Goal: Task Accomplishment & Management: Complete application form

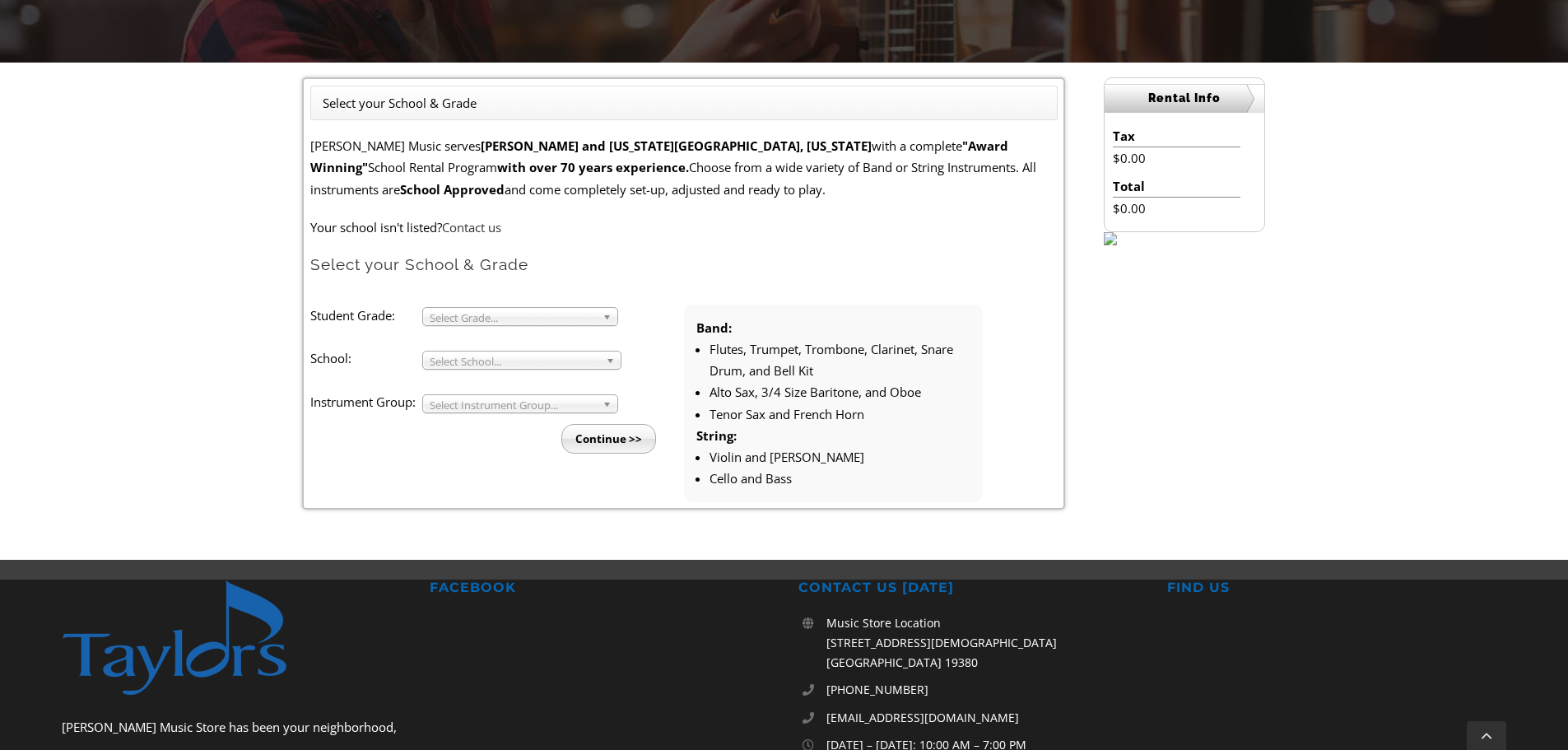
scroll to position [416, 0]
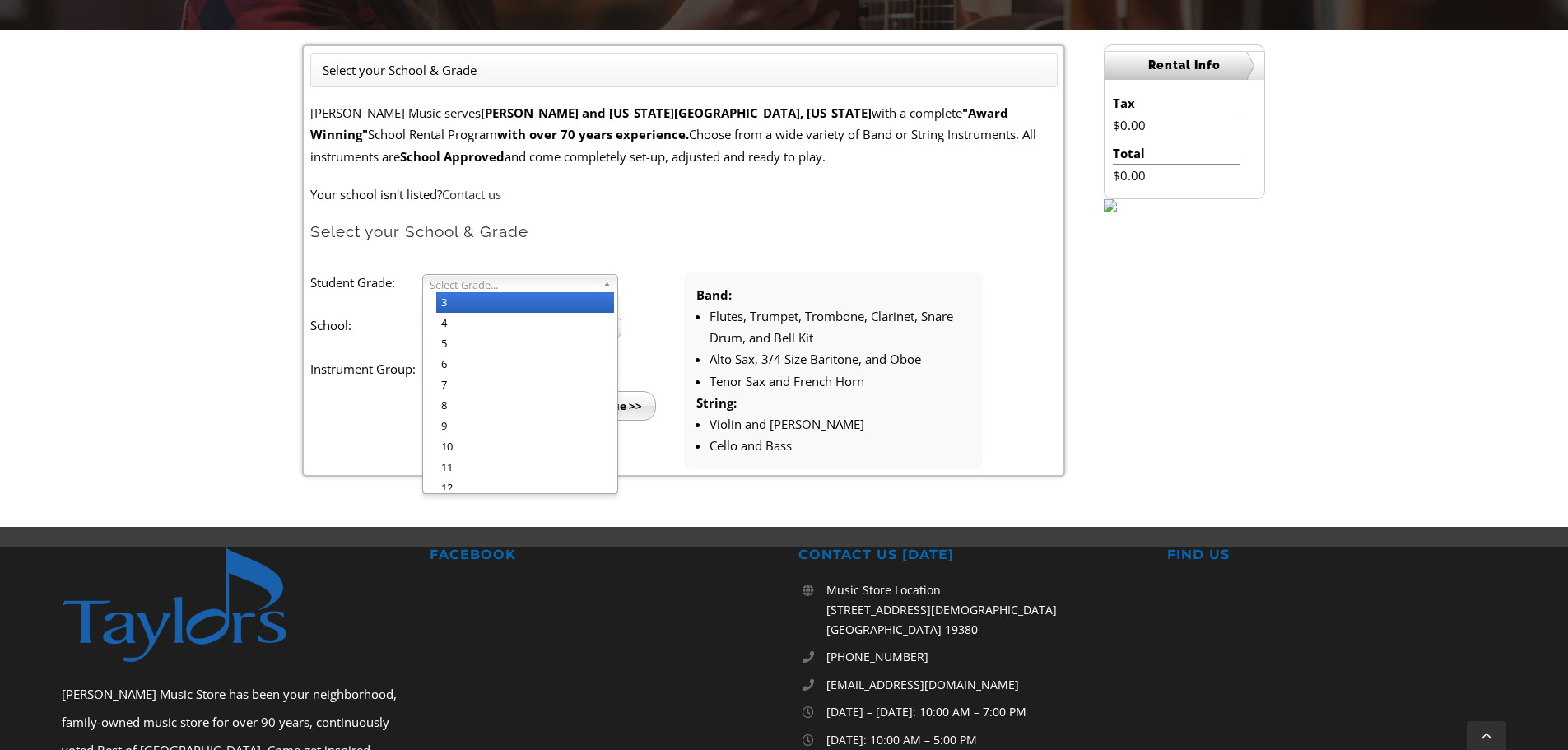
click at [603, 281] on b at bounding box center [609, 283] width 15 height 18
click at [578, 317] on li "4" at bounding box center [524, 323] width 178 height 21
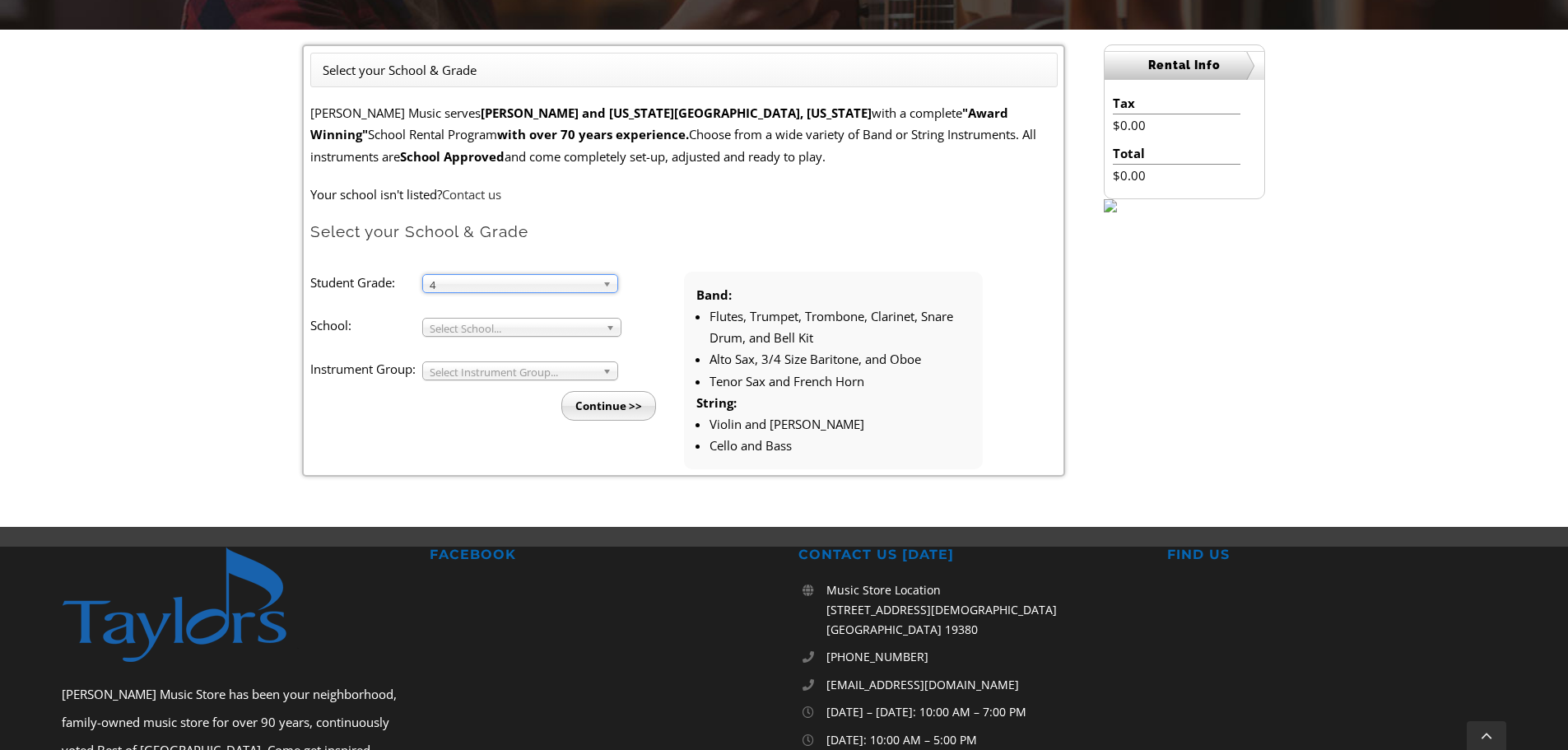
click at [581, 329] on span "Select School..." at bounding box center [514, 329] width 169 height 20
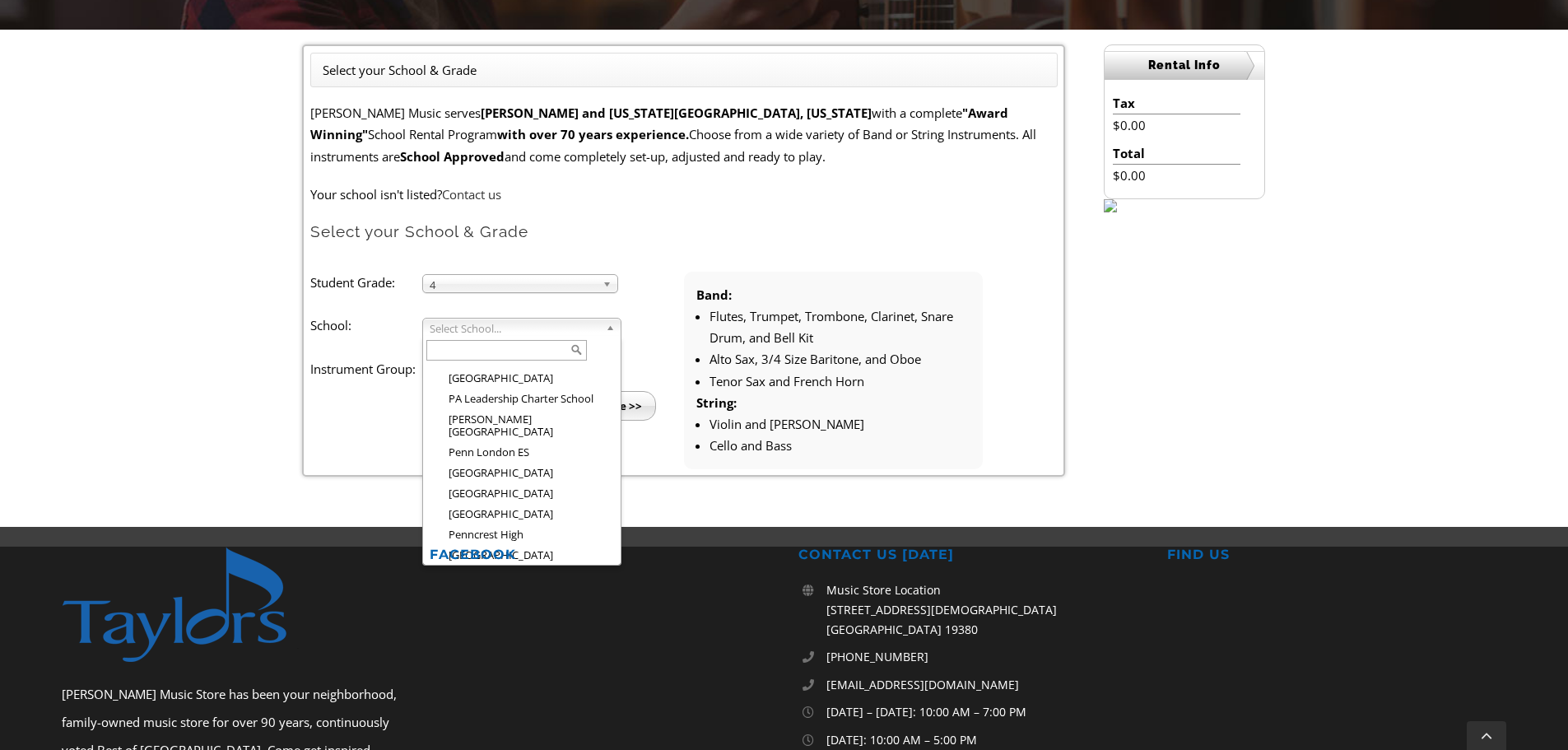
scroll to position [2009, 0]
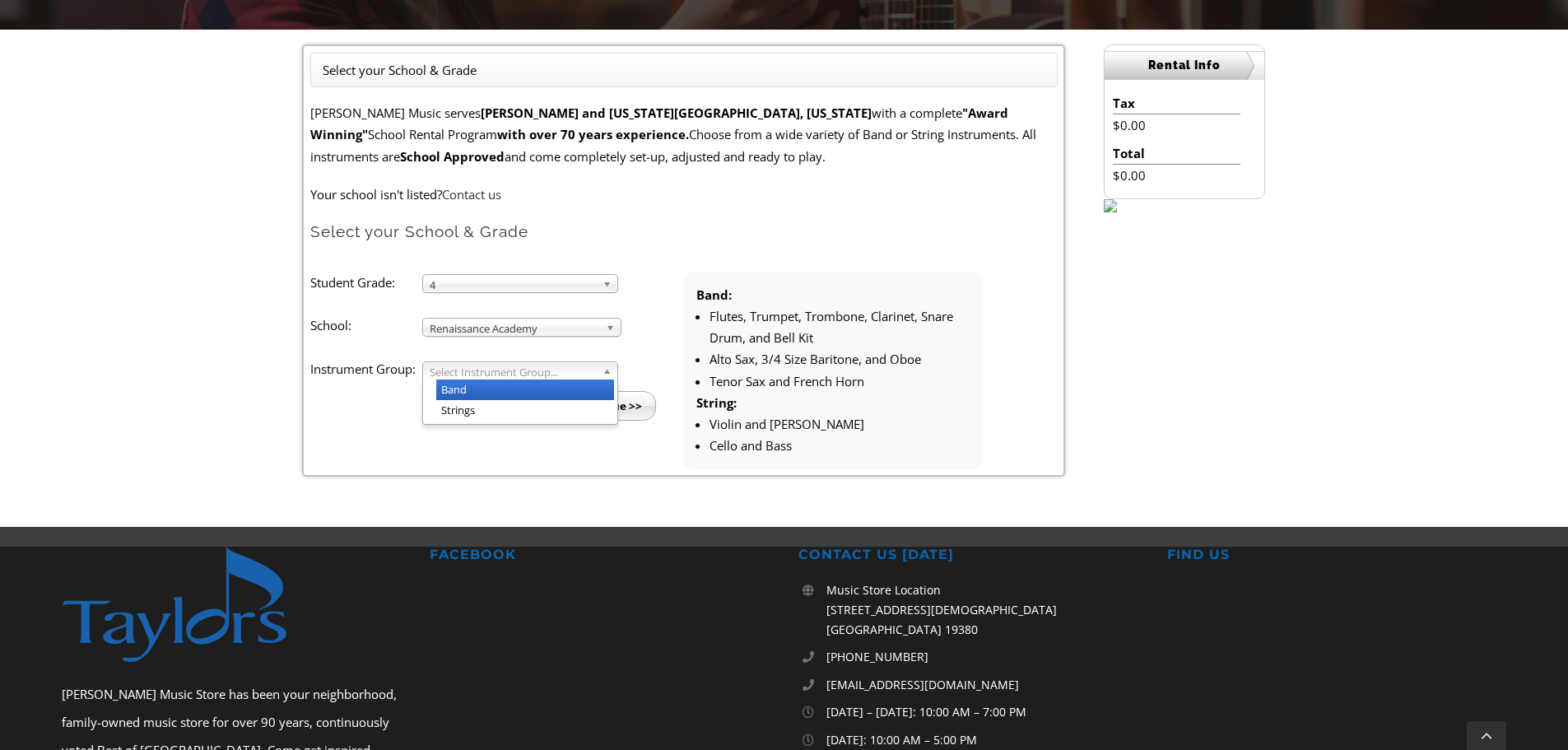
click at [581, 375] on span "Select Instrument Group..." at bounding box center [513, 372] width 166 height 20
click at [536, 391] on li "Band" at bounding box center [524, 390] width 178 height 21
click at [605, 404] on input "Continue >>" at bounding box center [609, 406] width 94 height 30
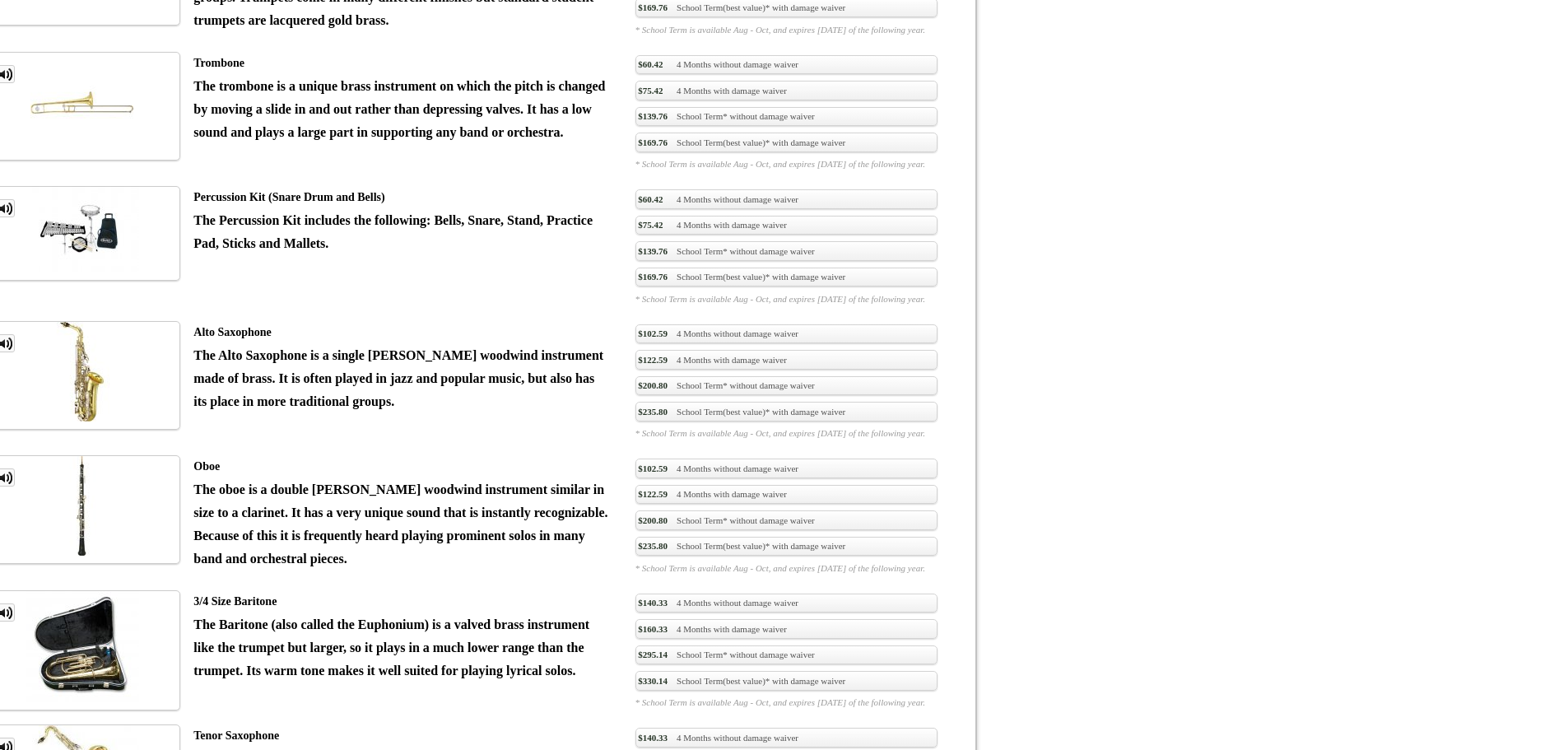
scroll to position [1778, 0]
